Goal: Information Seeking & Learning: Learn about a topic

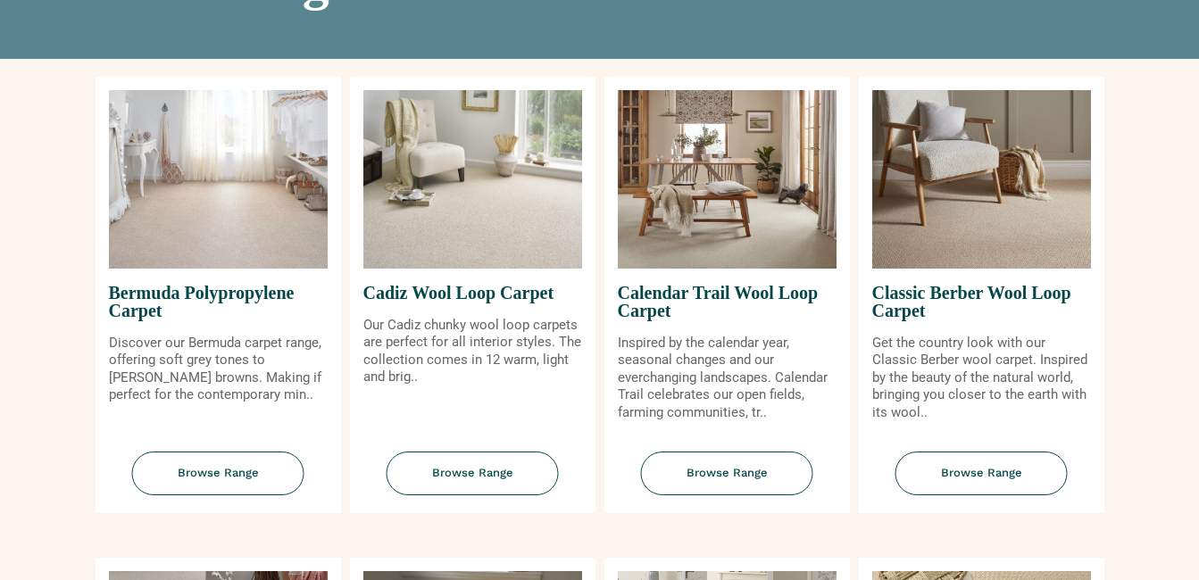
scroll to position [178, 0]
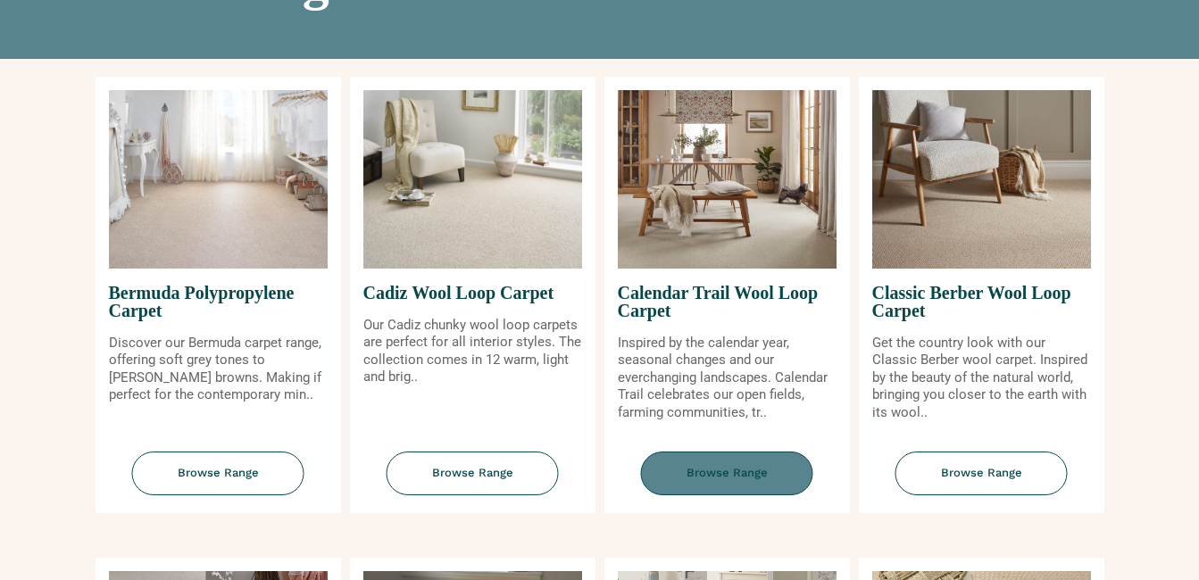
click at [730, 467] on span "Browse Range" at bounding box center [727, 474] width 172 height 44
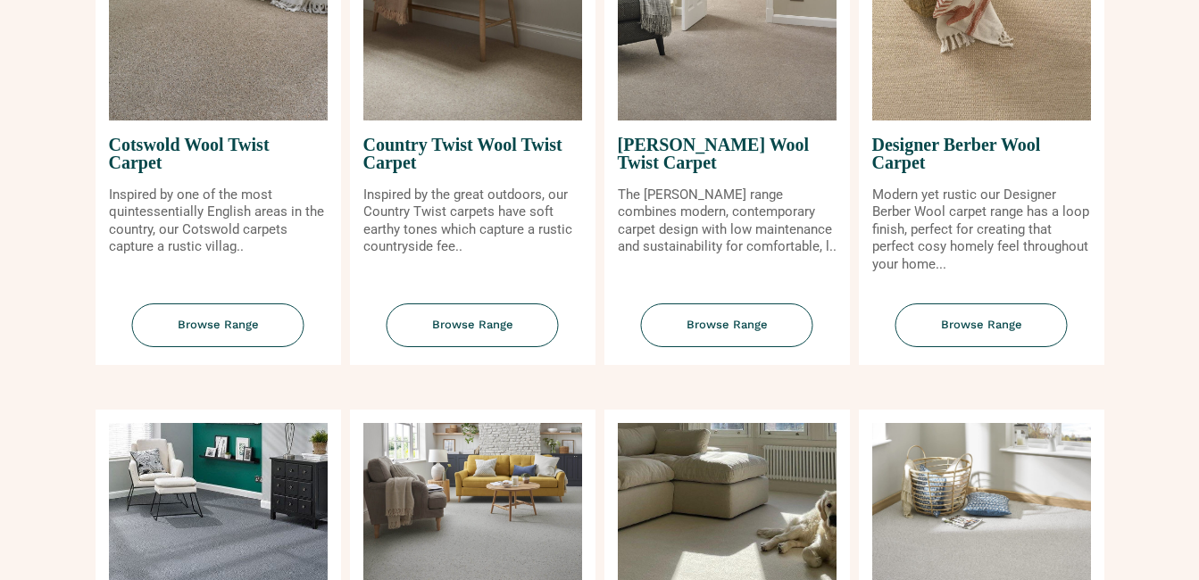
scroll to position [803, 0]
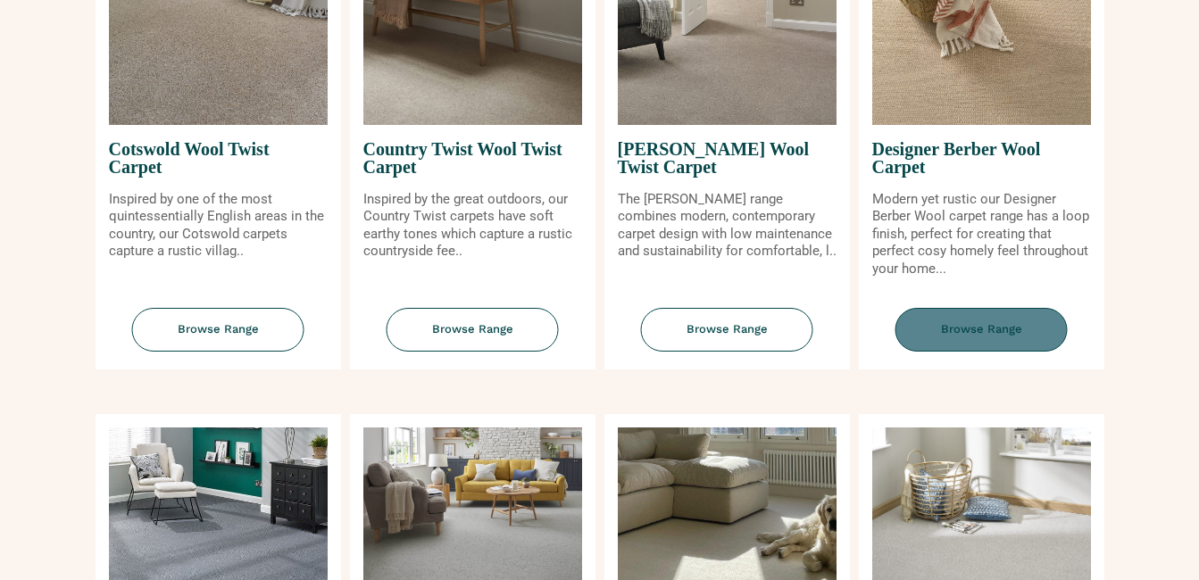
click at [1008, 336] on span "Browse Range" at bounding box center [981, 330] width 172 height 44
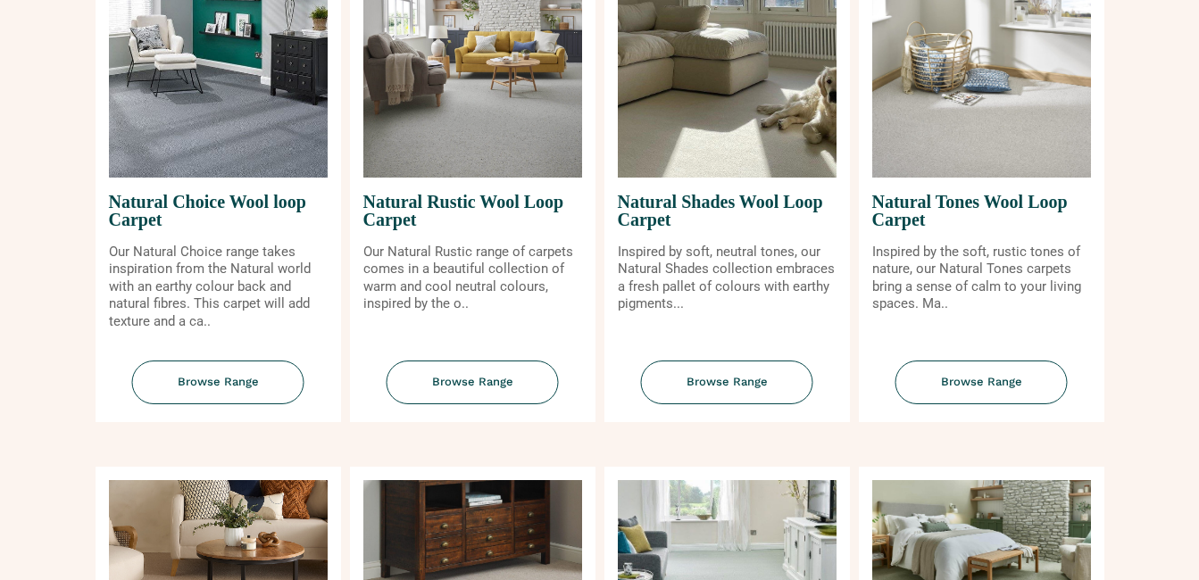
scroll to position [1160, 0]
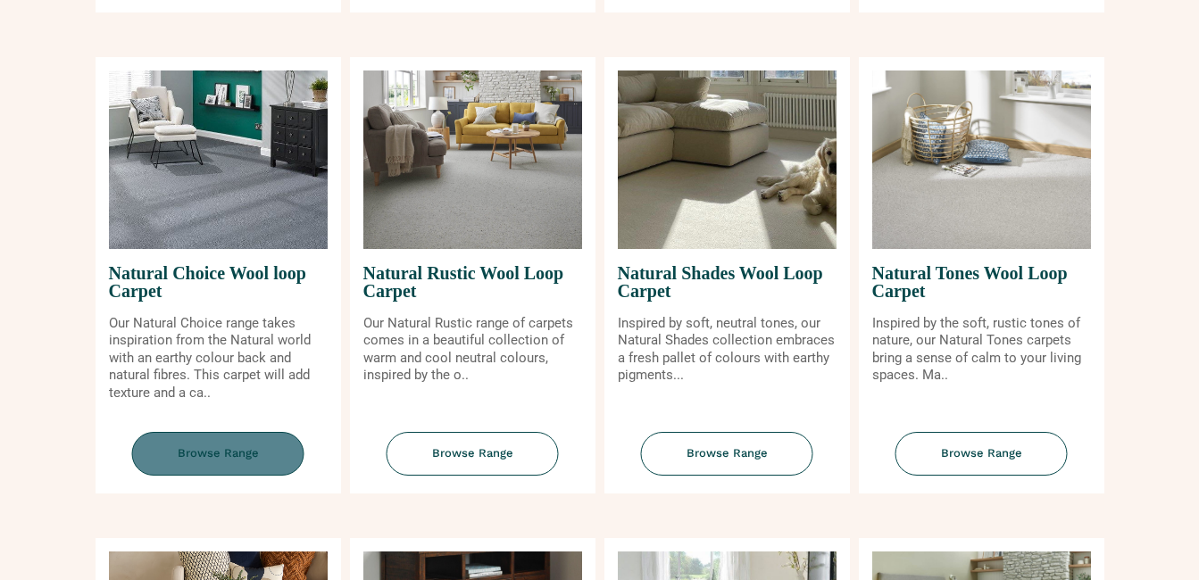
click at [241, 452] on span "Browse Range" at bounding box center [218, 454] width 172 height 44
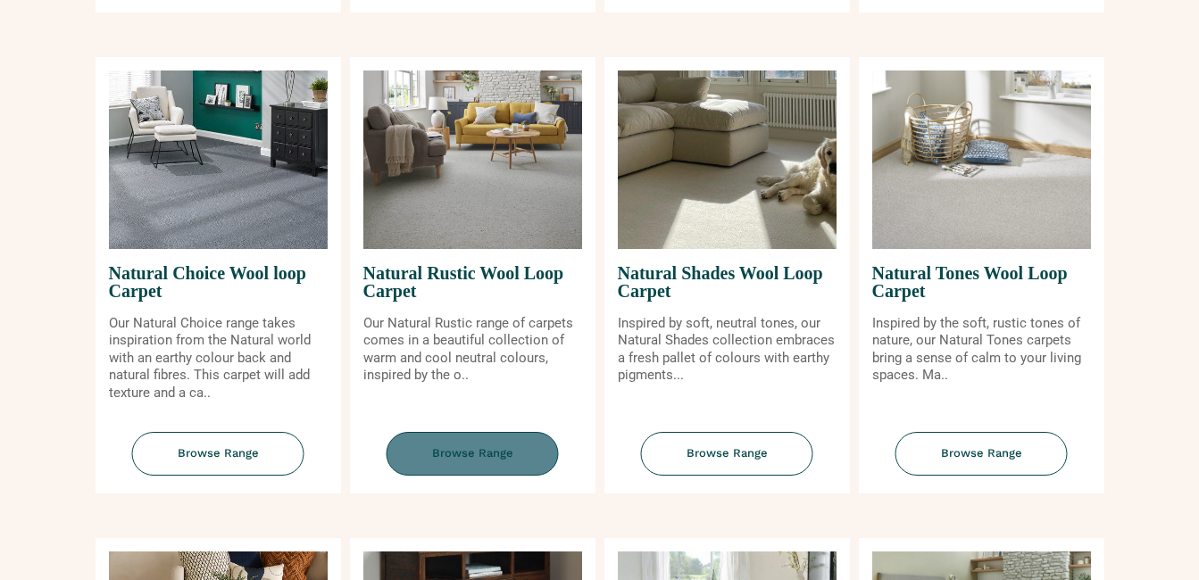
click at [445, 460] on span "Browse Range" at bounding box center [472, 454] width 172 height 44
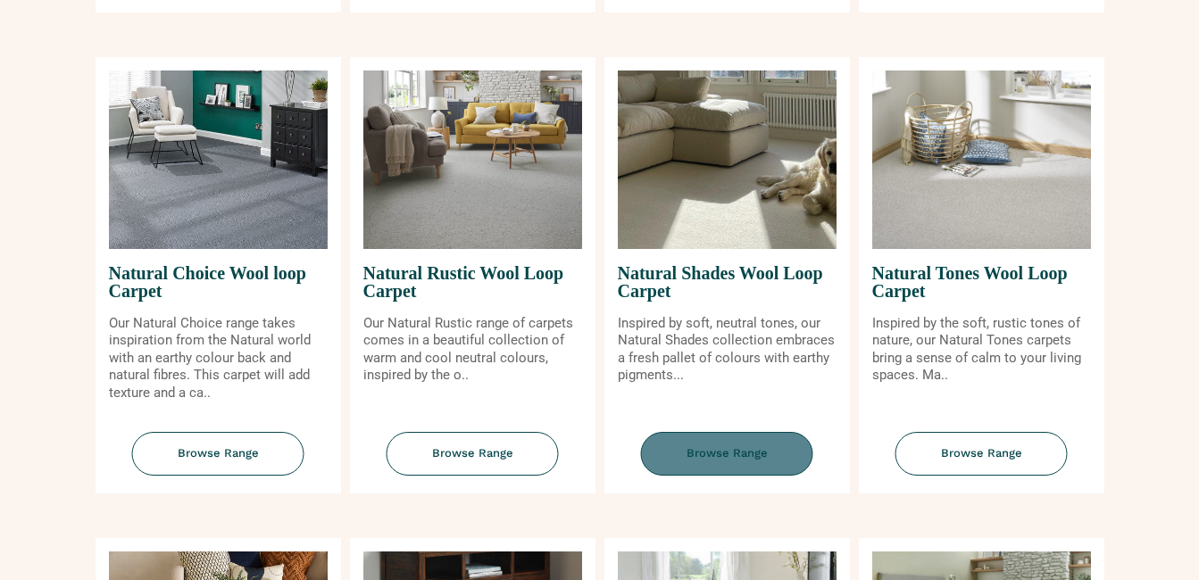
click at [716, 452] on span "Browse Range" at bounding box center [727, 454] width 172 height 44
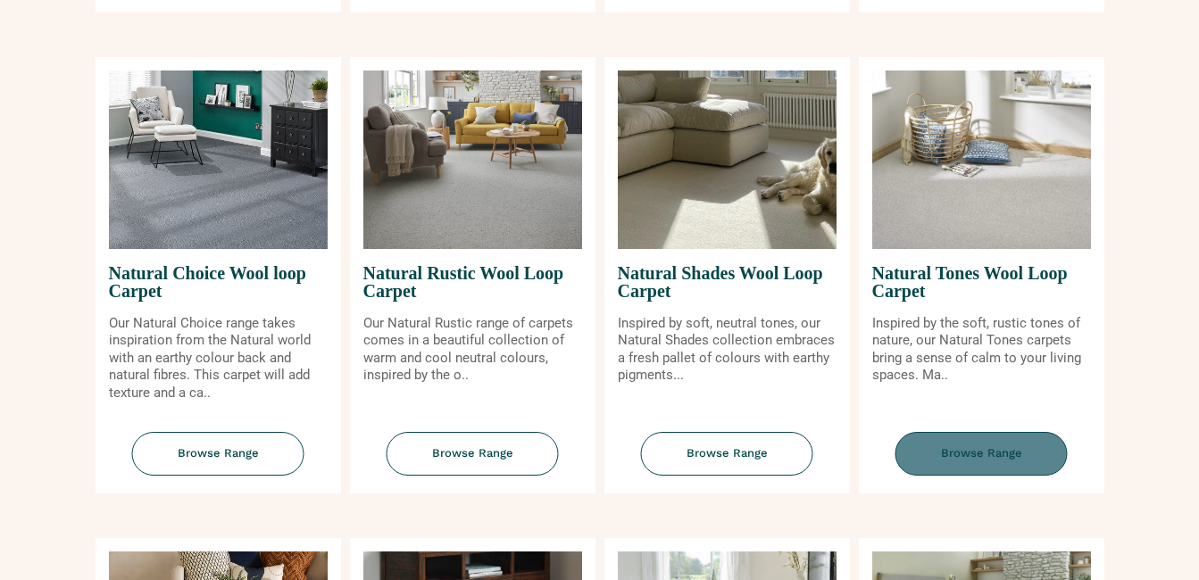
click at [993, 450] on span "Browse Range" at bounding box center [981, 454] width 172 height 44
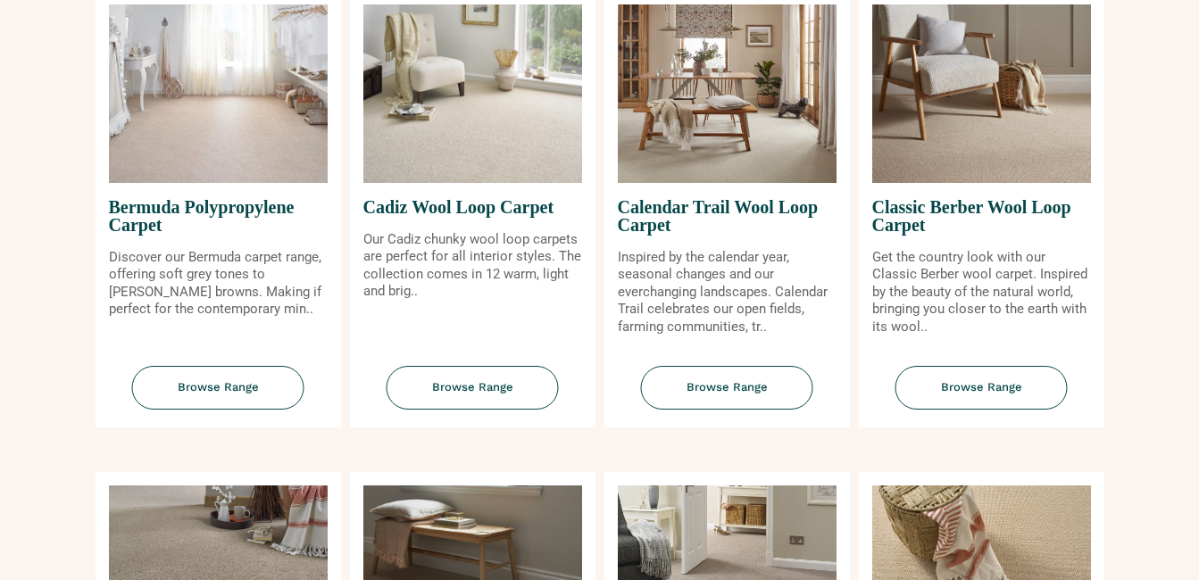
scroll to position [268, 0]
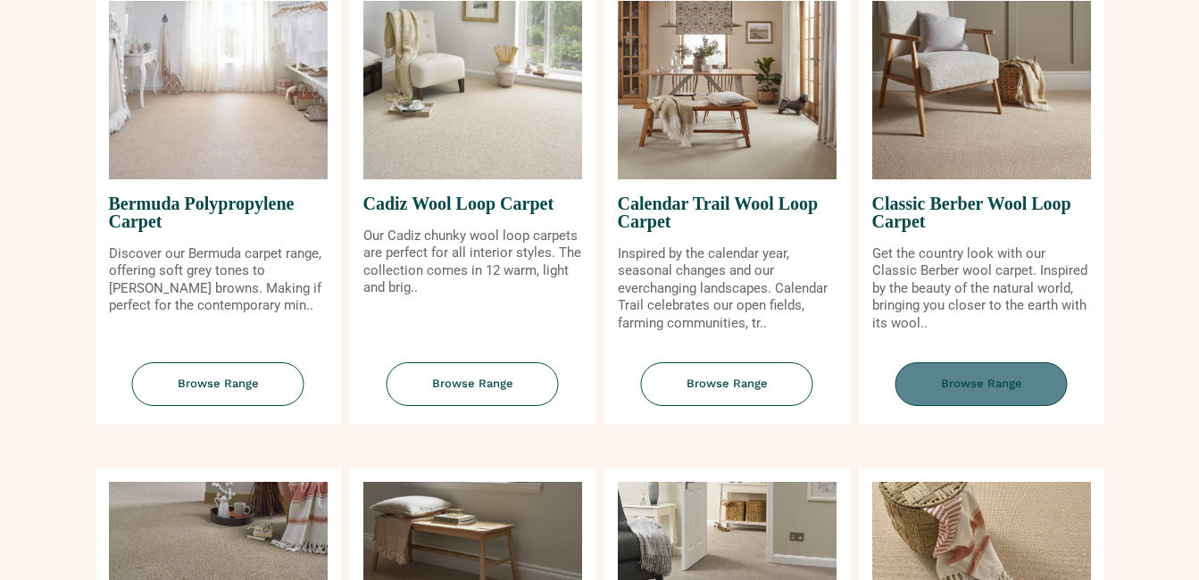
click at [964, 386] on span "Browse Range" at bounding box center [981, 384] width 172 height 44
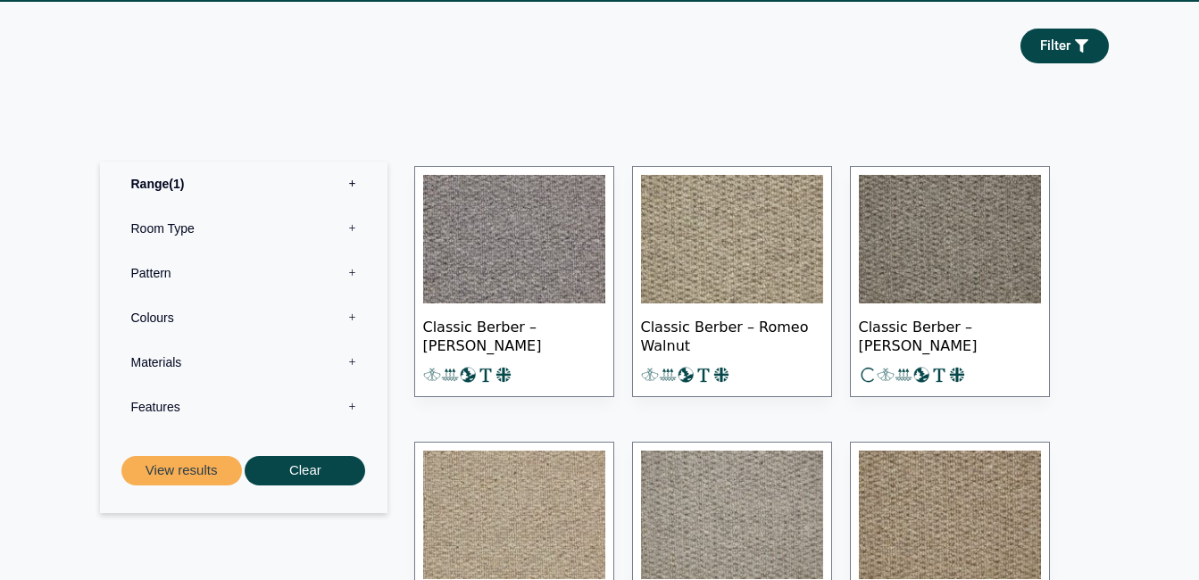
scroll to position [892, 0]
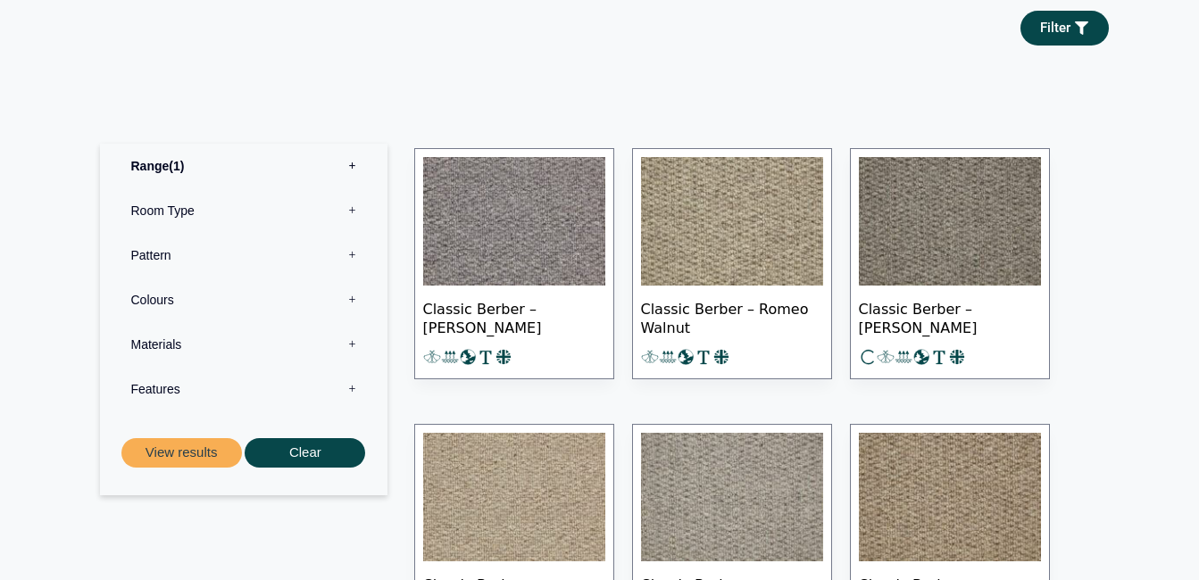
click at [579, 250] on img at bounding box center [514, 221] width 182 height 129
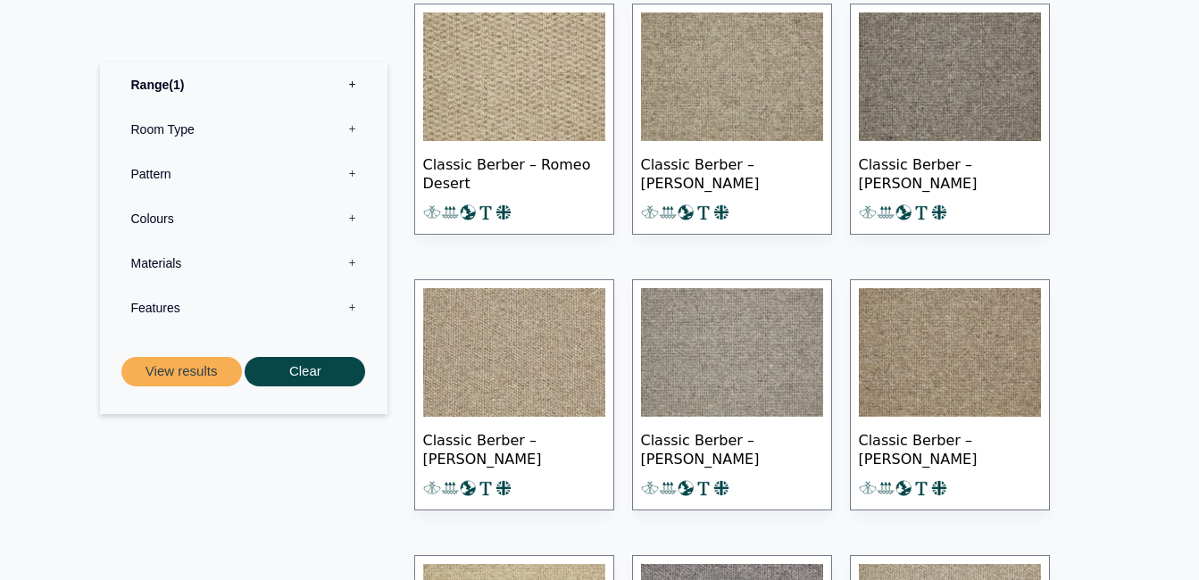
scroll to position [1874, 0]
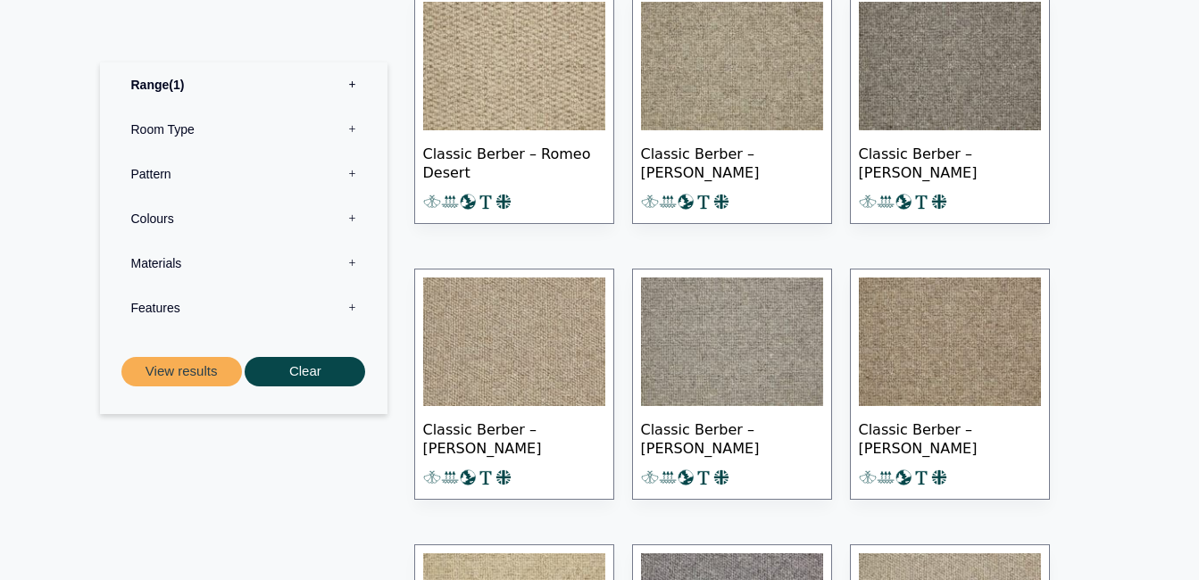
click at [669, 314] on img at bounding box center [732, 342] width 182 height 129
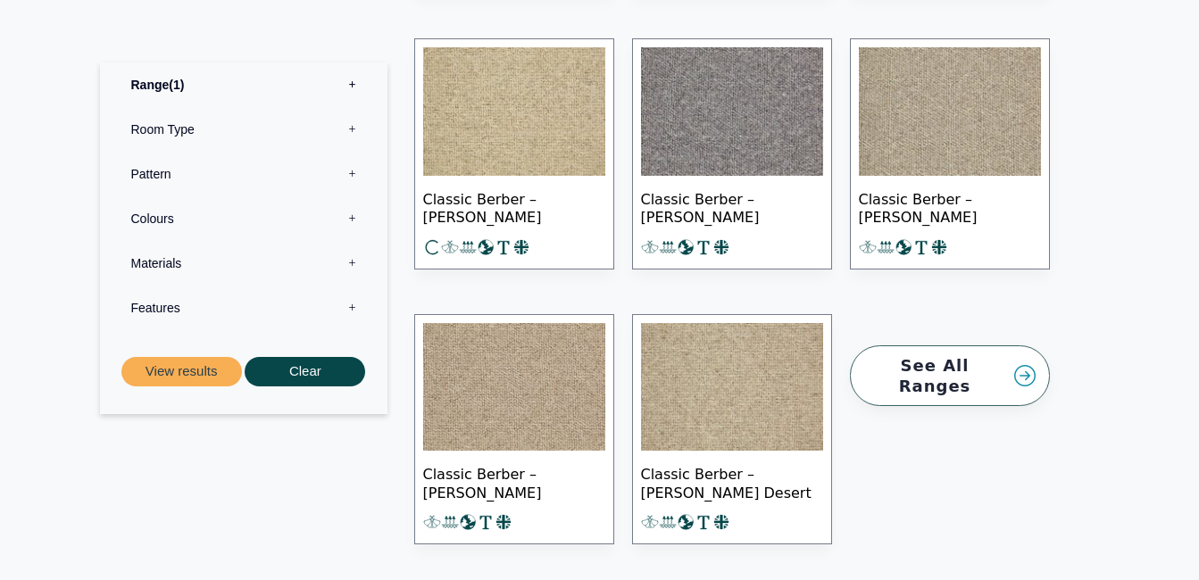
scroll to position [2588, 0]
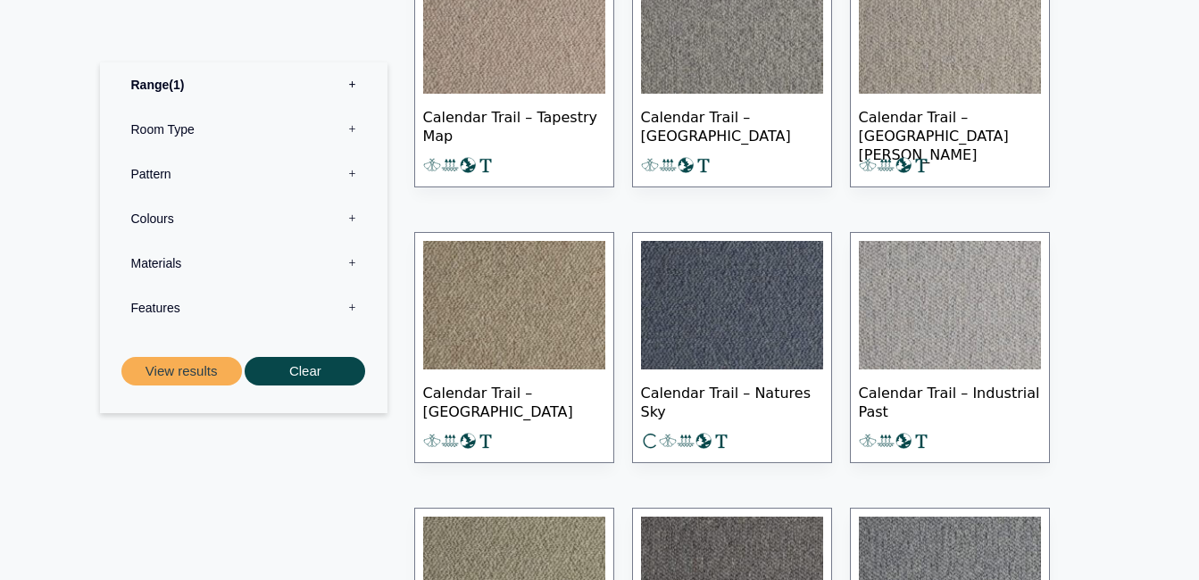
scroll to position [1249, 0]
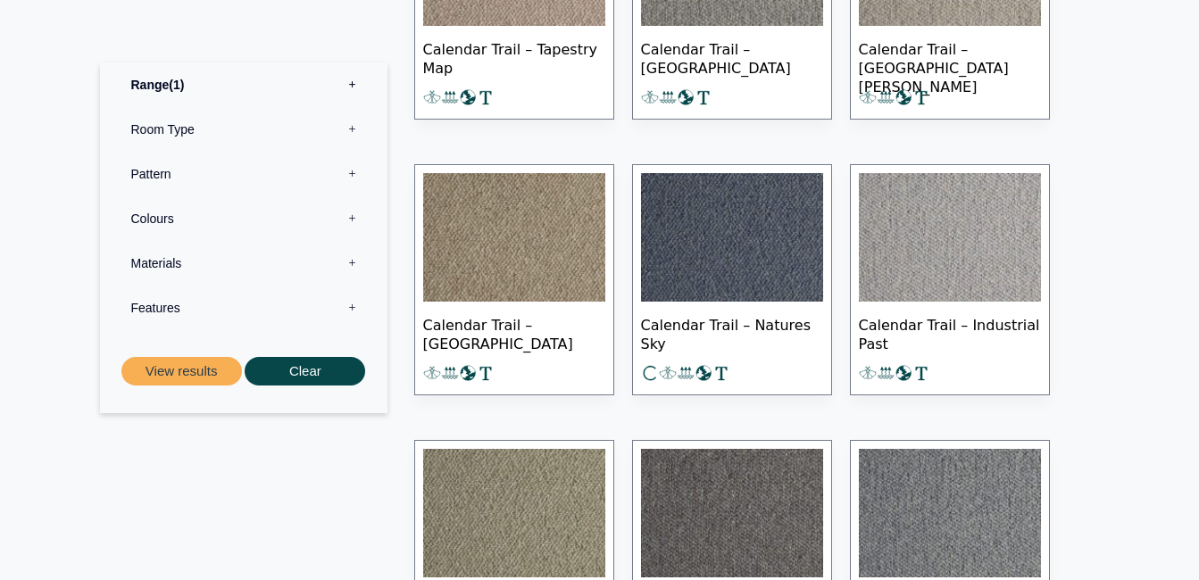
click at [568, 273] on img at bounding box center [514, 237] width 182 height 129
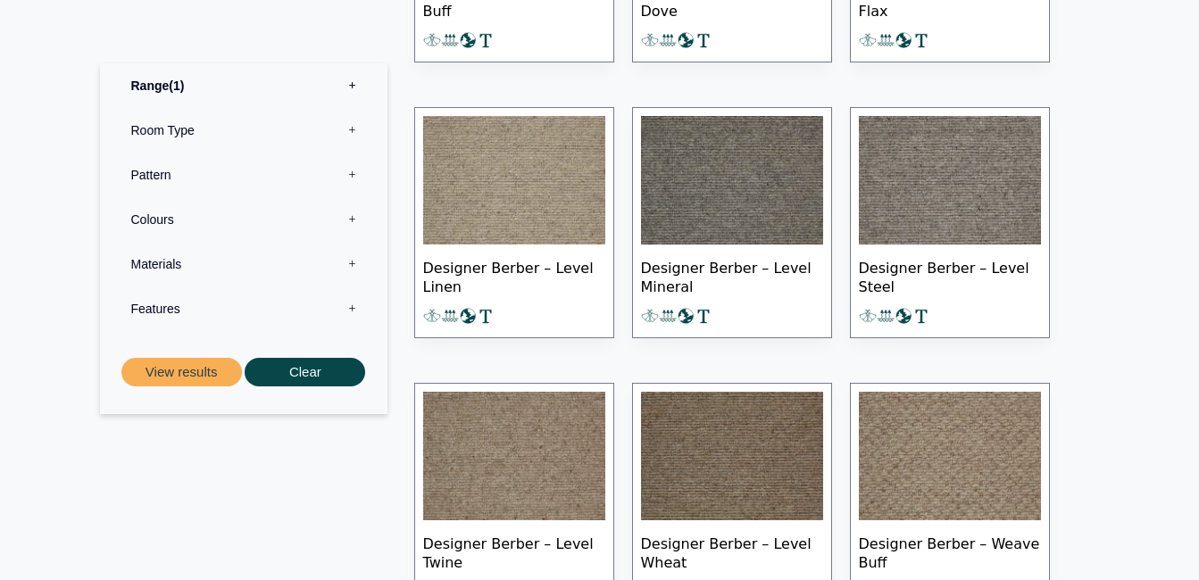
scroll to position [1428, 0]
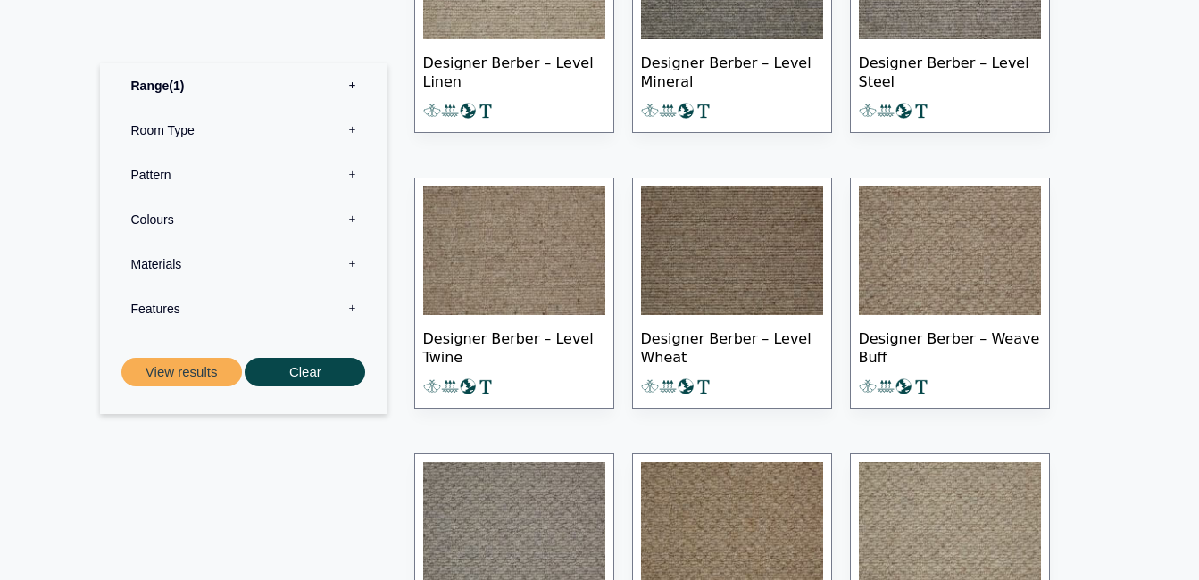
click at [890, 299] on img at bounding box center [950, 251] width 182 height 129
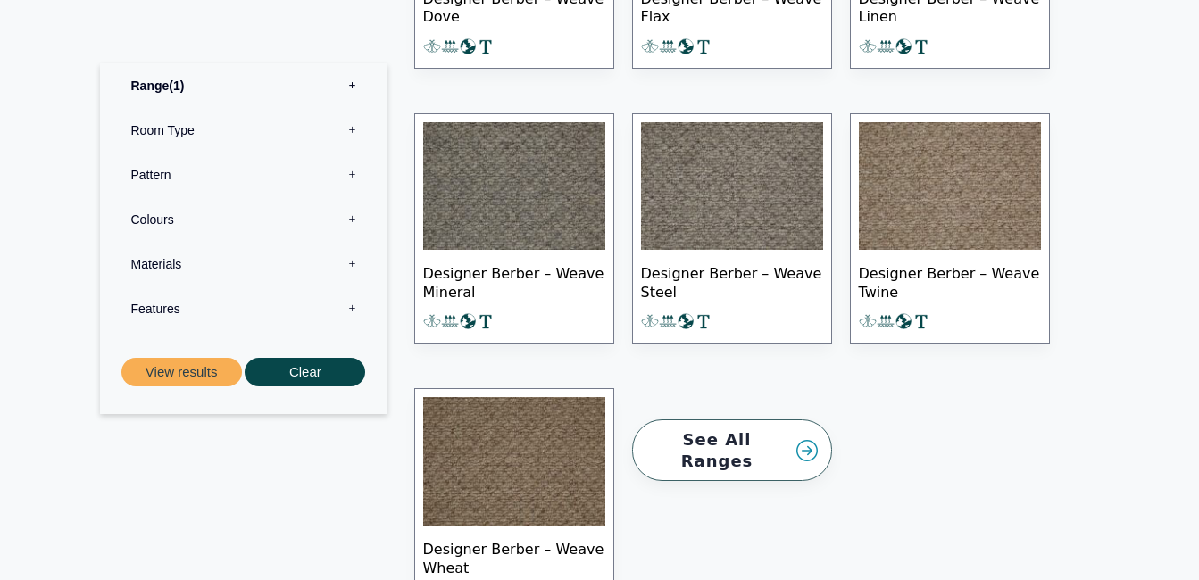
scroll to position [2053, 0]
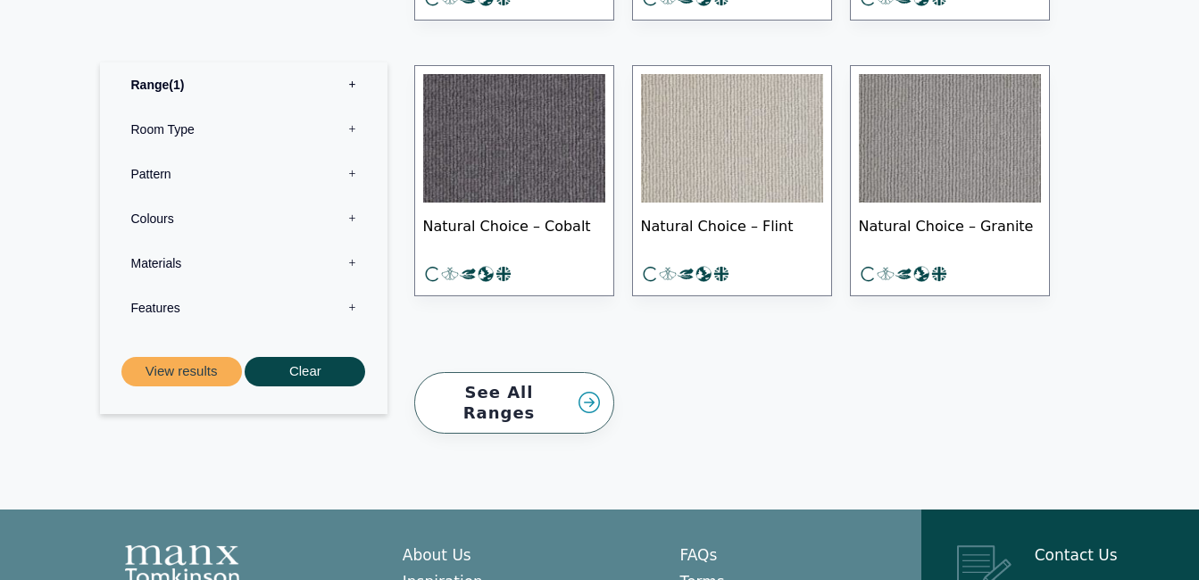
scroll to position [1696, 0]
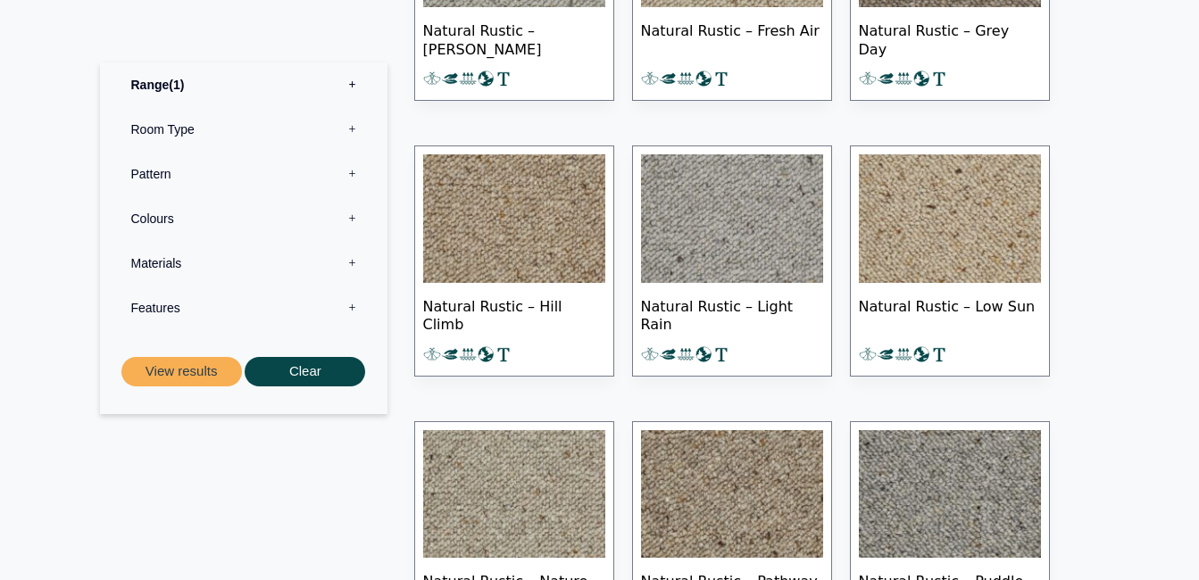
scroll to position [1071, 0]
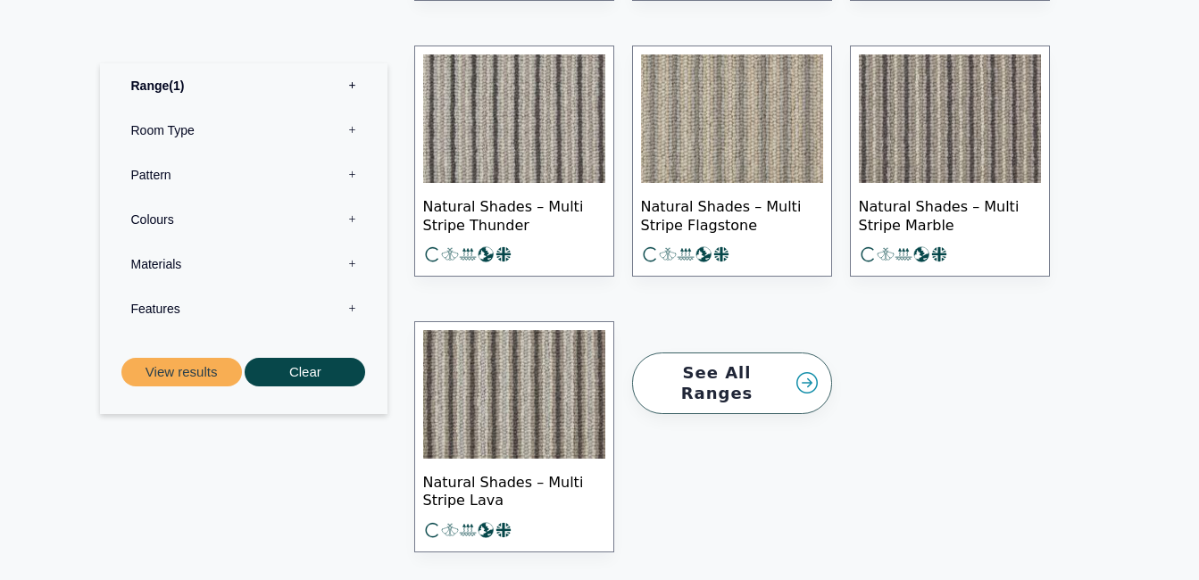
scroll to position [2588, 0]
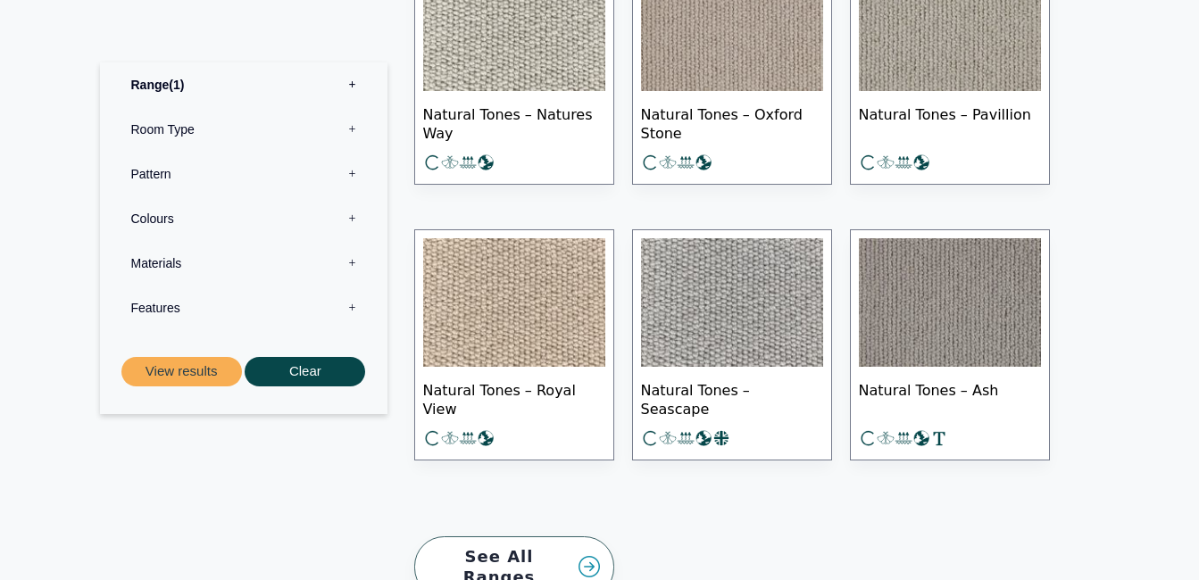
scroll to position [1606, 0]
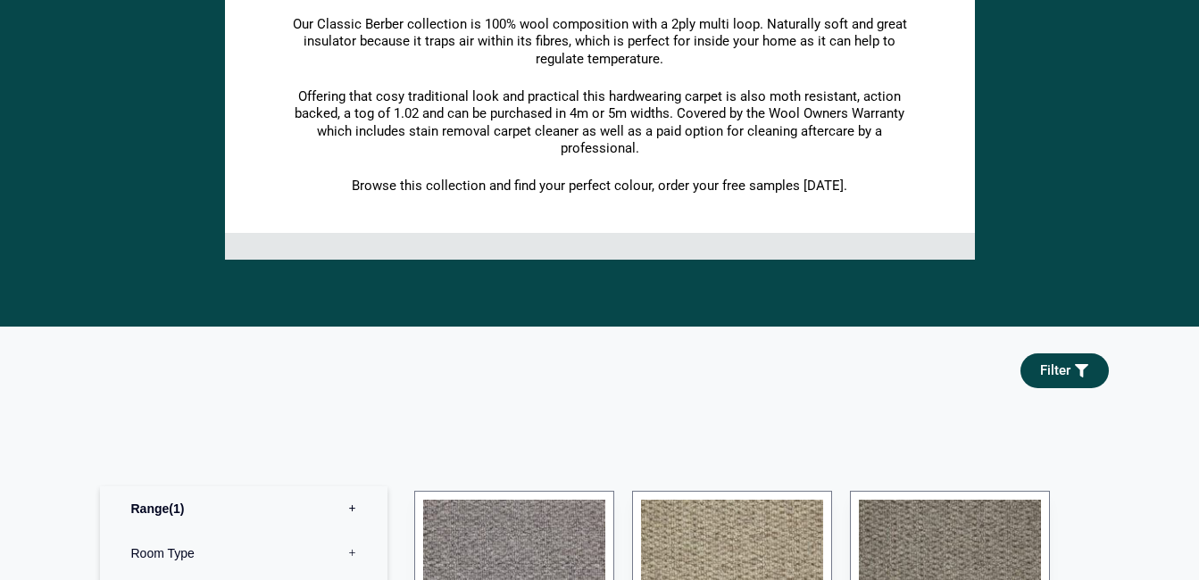
scroll to position [714, 0]
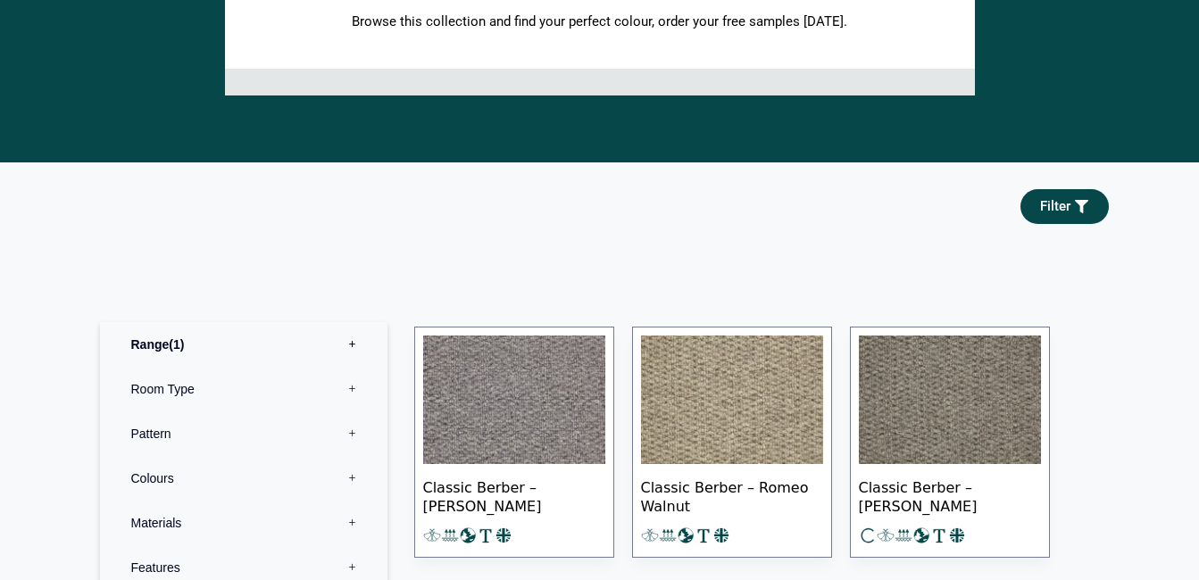
click at [817, 404] on img at bounding box center [732, 400] width 182 height 129
